Goal: Check status: Check status

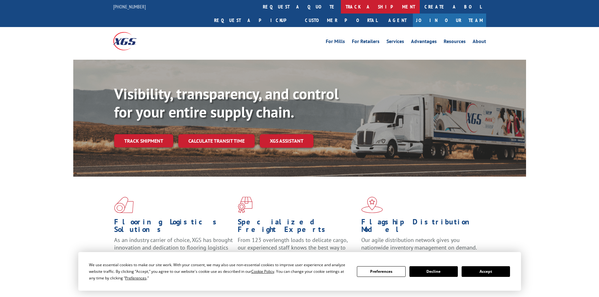
click at [341, 9] on link "track a shipment" at bounding box center [380, 7] width 79 height 14
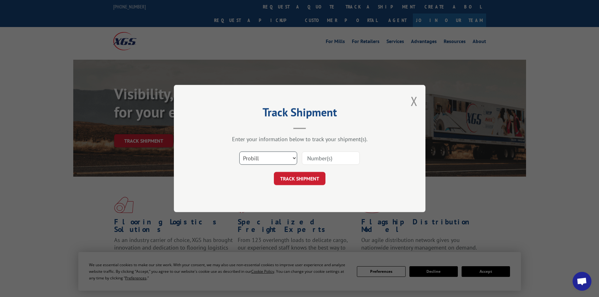
click at [259, 159] on select "Select category... Probill BOL PO" at bounding box center [268, 158] width 58 height 13
select select "po"
click at [239, 152] on select "Select category... Probill BOL PO" at bounding box center [268, 158] width 58 height 13
click at [308, 158] on input at bounding box center [331, 158] width 58 height 13
paste input "47510921"
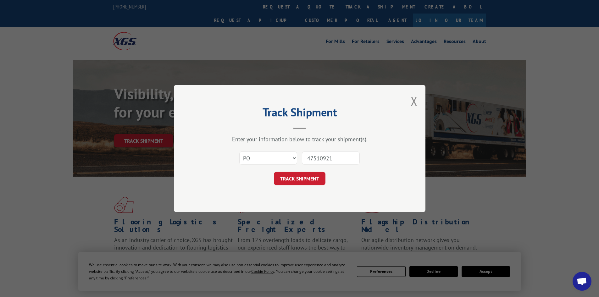
type input "47510921"
click at [300, 185] on div "Track Shipment Enter your information below to track your shipment(s). Select c…" at bounding box center [299, 148] width 251 height 127
click at [307, 177] on button "TRACK SHIPMENT" at bounding box center [300, 178] width 52 height 13
